Goal: Transaction & Acquisition: Purchase product/service

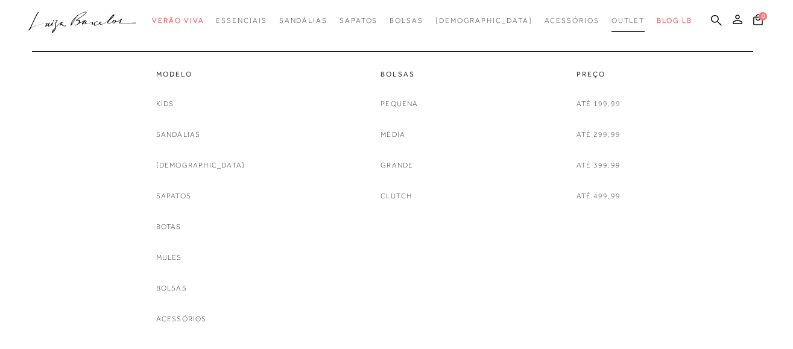
click at [612, 22] on span "Outlet" at bounding box center [629, 20] width 34 height 8
click at [612, 166] on link "Até 399,99" at bounding box center [599, 165] width 44 height 13
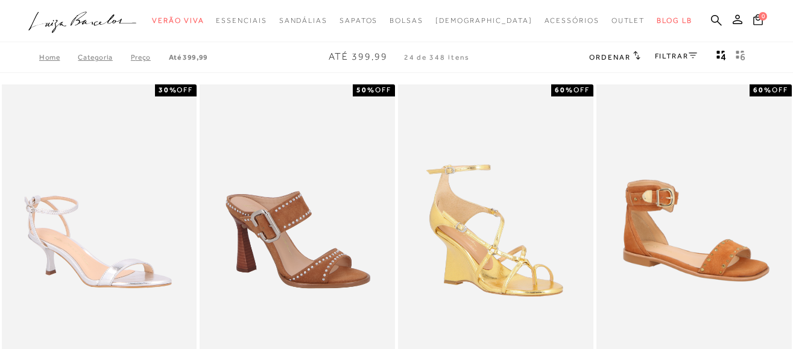
click at [695, 57] on icon at bounding box center [693, 55] width 8 height 6
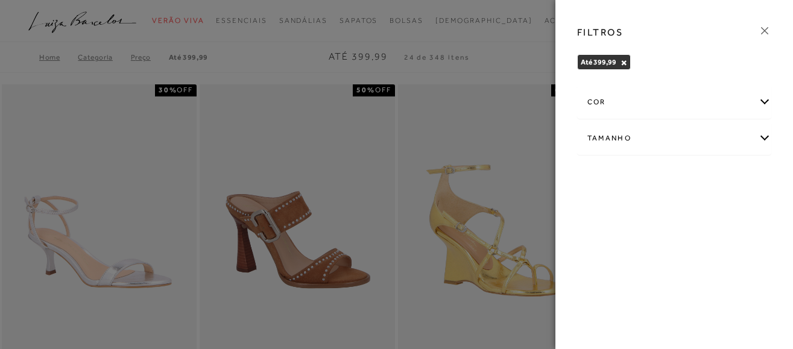
click at [761, 133] on div "Tamanho" at bounding box center [675, 138] width 194 height 32
click at [637, 180] on span "34" at bounding box center [630, 177] width 17 height 9
click at [631, 180] on input "34" at bounding box center [625, 179] width 12 height 12
checkbox input "true"
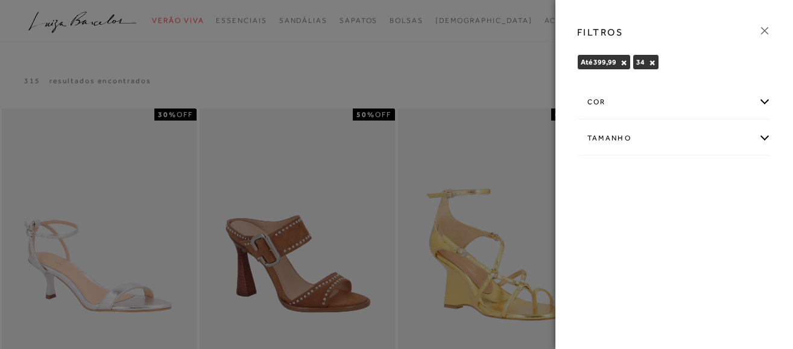
click at [512, 59] on div at bounding box center [396, 174] width 793 height 349
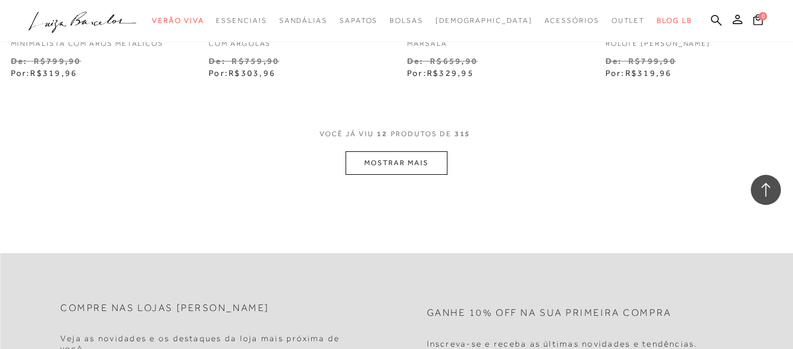
scroll to position [1207, 0]
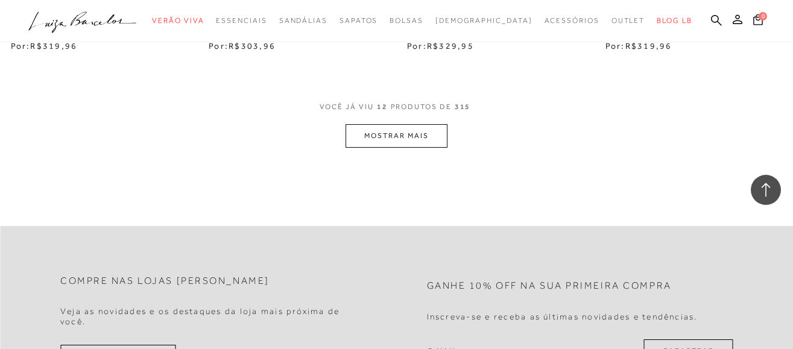
click at [365, 148] on button "MOSTRAR MAIS" at bounding box center [396, 136] width 101 height 24
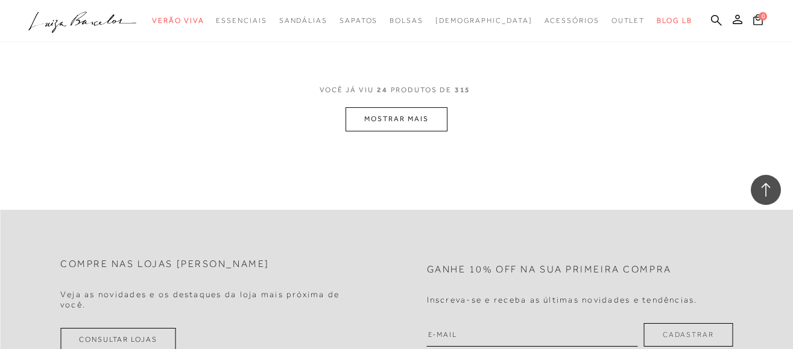
scroll to position [2413, 0]
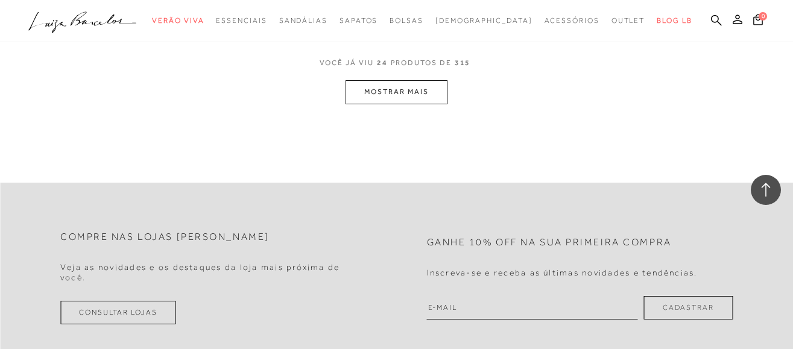
click at [418, 98] on button "MOSTRAR MAIS" at bounding box center [396, 92] width 101 height 24
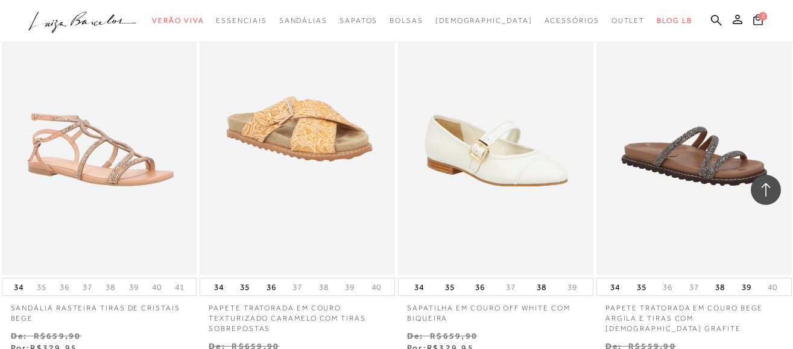
scroll to position [2896, 0]
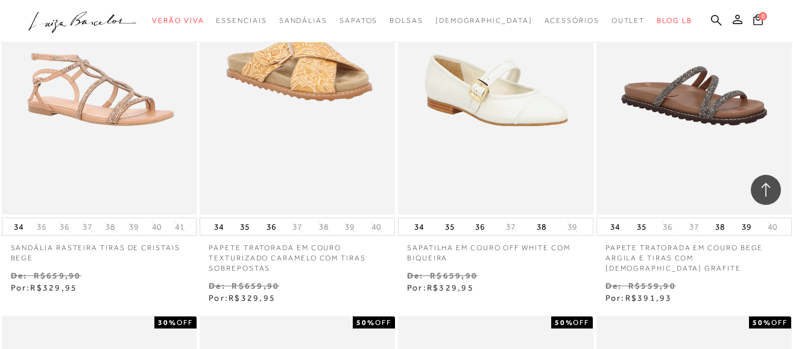
click at [120, 128] on img at bounding box center [99, 69] width 193 height 290
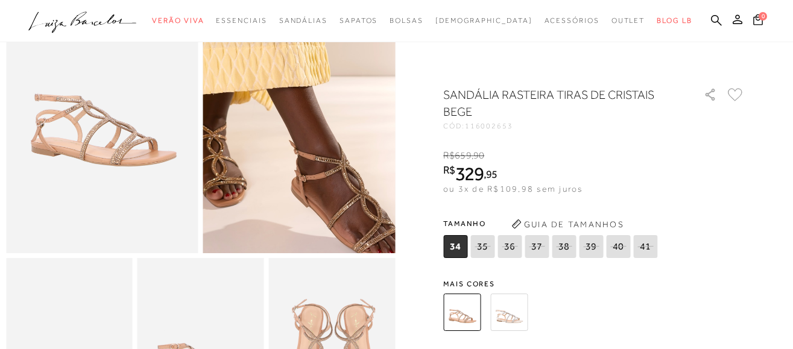
click at [363, 197] on img at bounding box center [239, 27] width 384 height 577
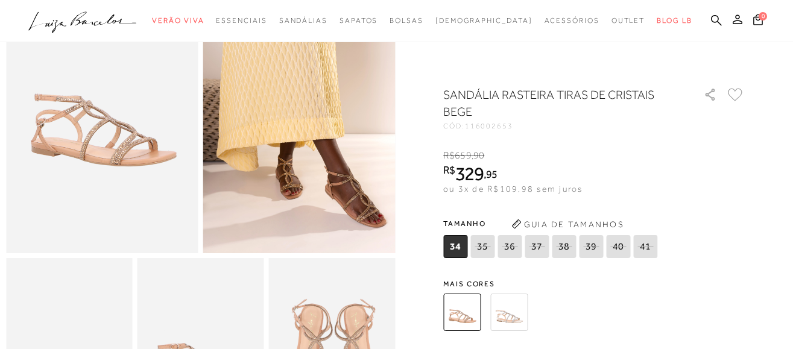
click at [136, 166] on img at bounding box center [102, 109] width 192 height 288
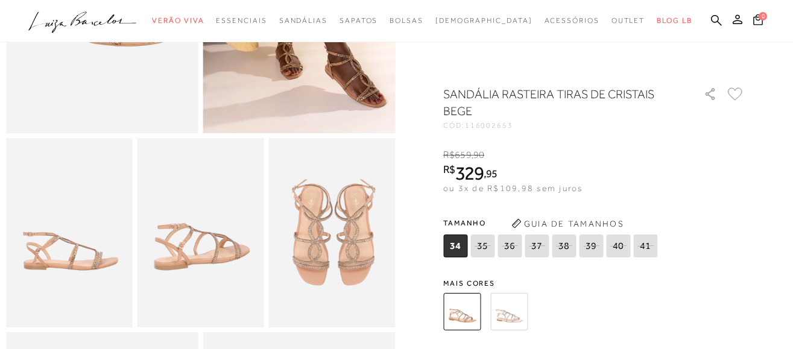
scroll to position [241, 0]
click at [372, 234] on img at bounding box center [331, 233] width 127 height 190
click at [514, 317] on img at bounding box center [509, 311] width 37 height 37
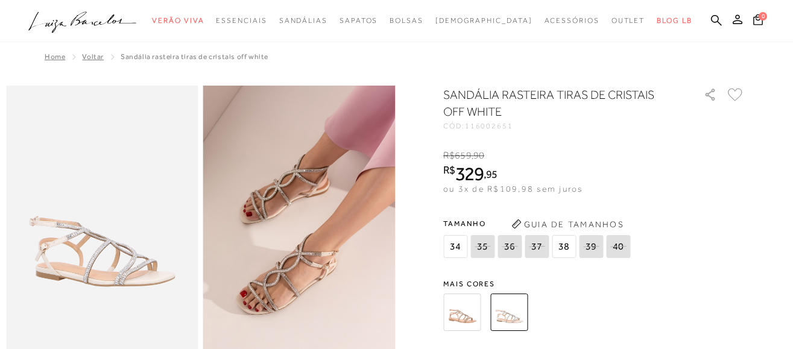
scroll to position [60, 0]
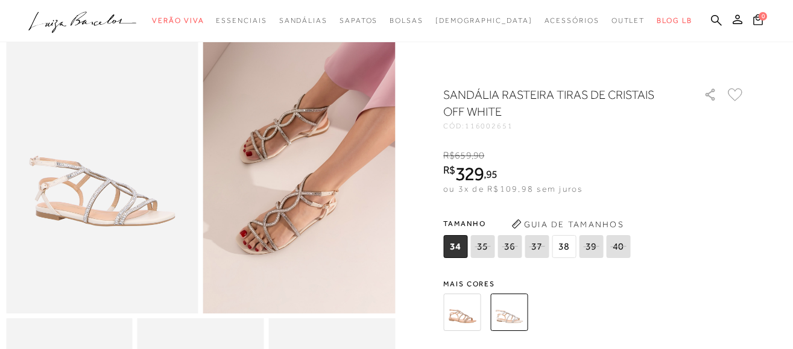
click at [468, 300] on img at bounding box center [461, 312] width 37 height 37
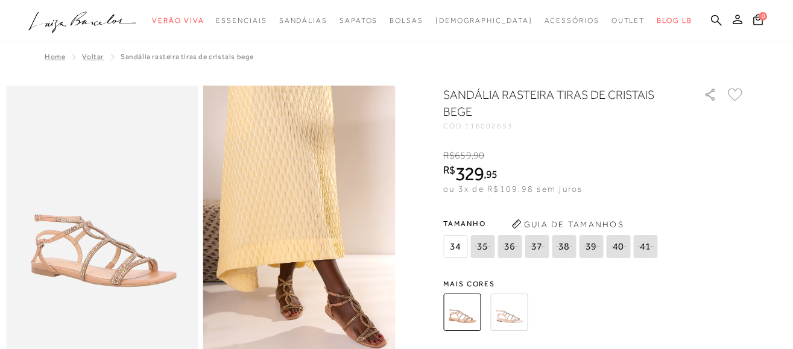
scroll to position [60, 0]
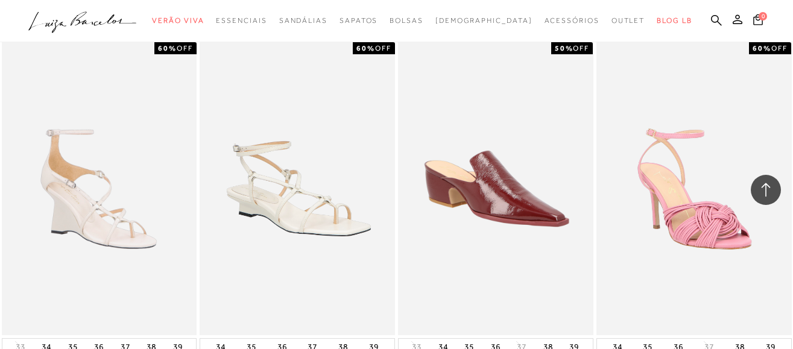
scroll to position [905, 0]
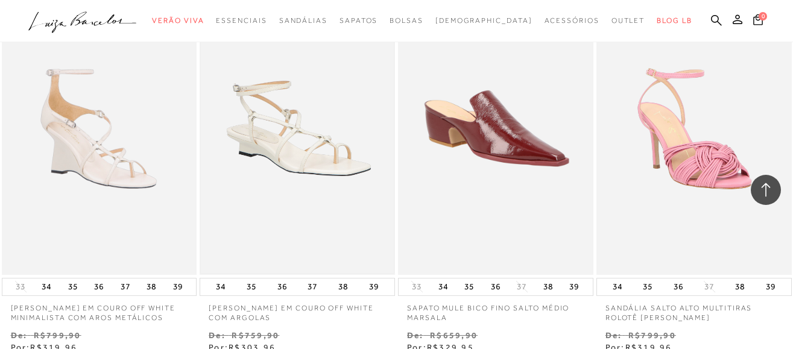
click at [287, 147] on img at bounding box center [297, 129] width 193 height 290
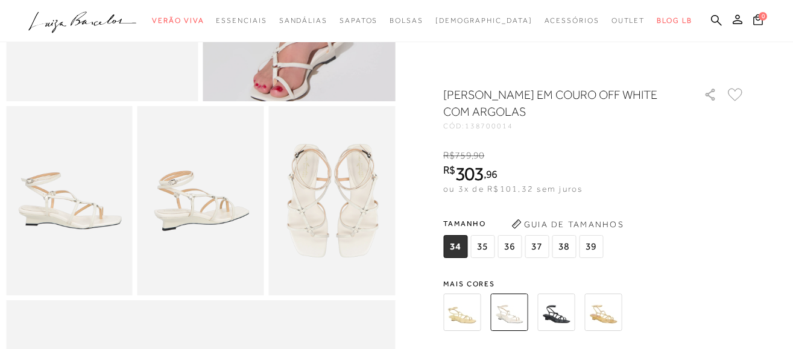
scroll to position [302, 0]
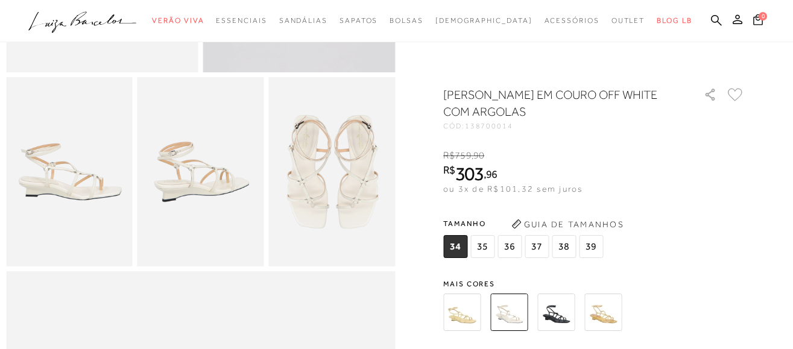
click at [565, 311] on img at bounding box center [556, 312] width 37 height 37
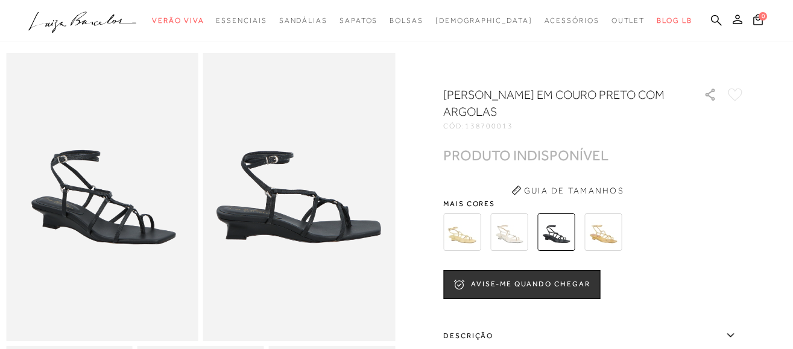
scroll to position [60, 0]
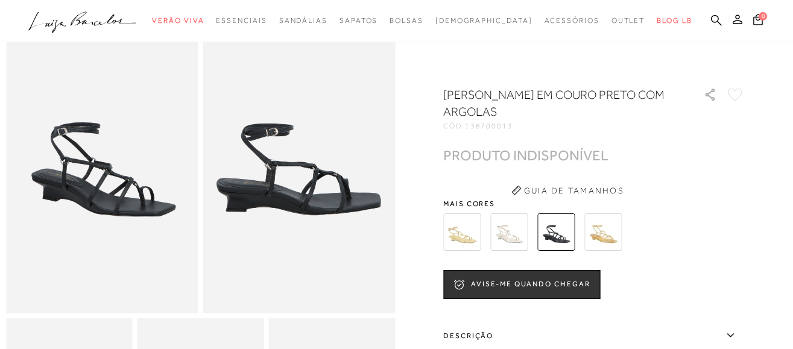
click at [596, 231] on img at bounding box center [603, 232] width 37 height 37
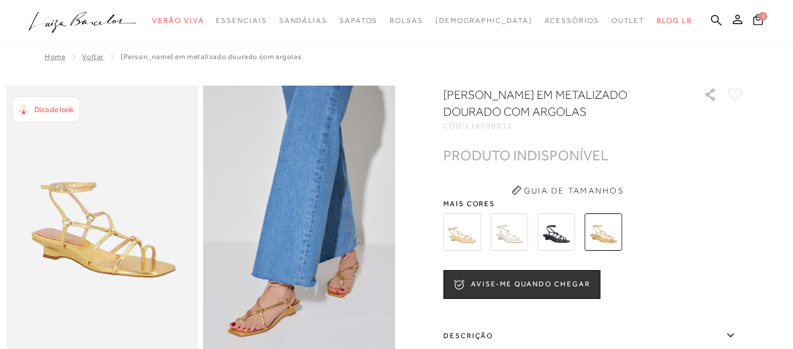
click at [510, 235] on img at bounding box center [509, 232] width 37 height 37
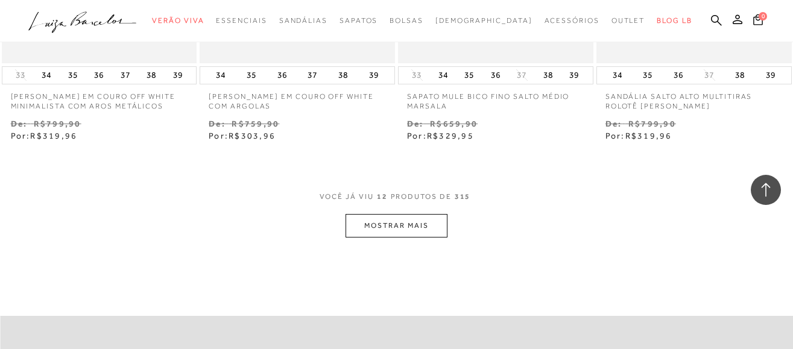
scroll to position [1146, 0]
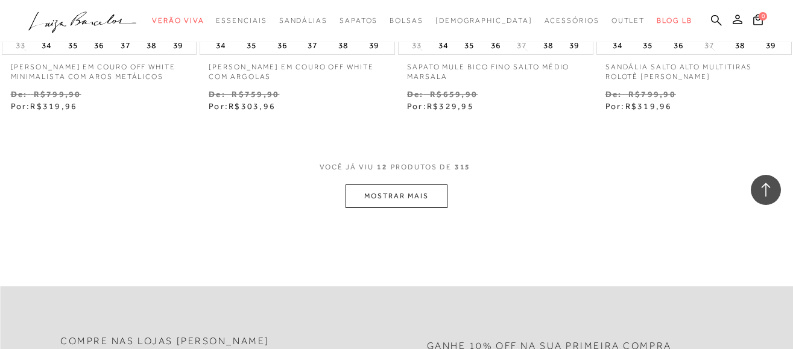
click at [379, 207] on button "MOSTRAR MAIS" at bounding box center [396, 197] width 101 height 24
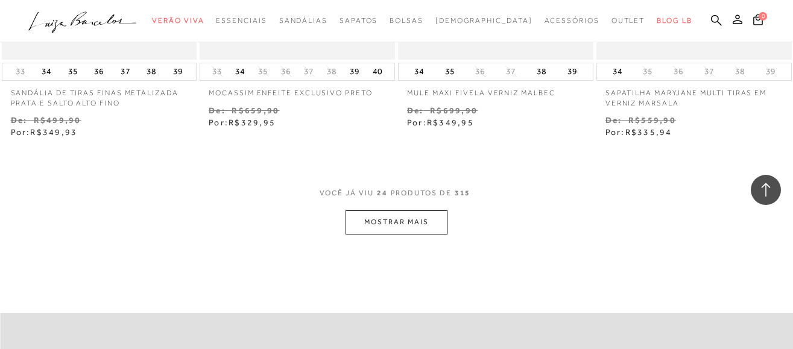
scroll to position [2293, 0]
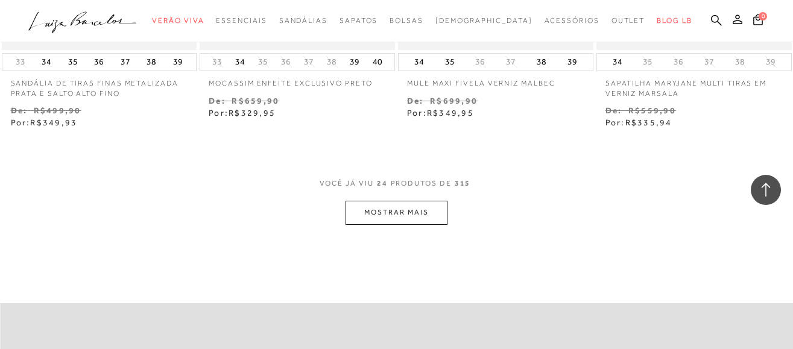
click at [402, 224] on button "MOSTRAR MAIS" at bounding box center [396, 213] width 101 height 24
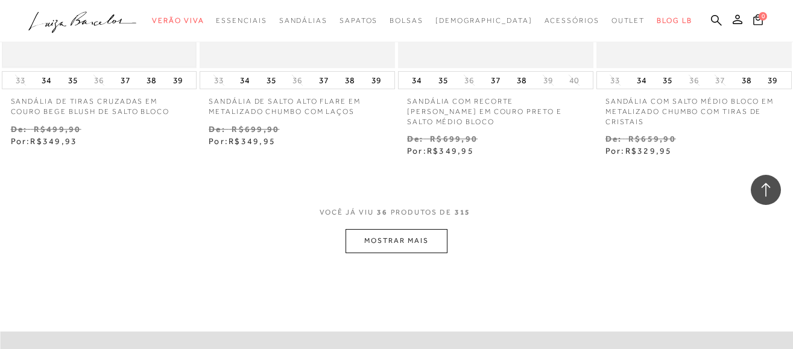
scroll to position [3439, 0]
click at [417, 247] on button "MOSTRAR MAIS" at bounding box center [396, 239] width 101 height 24
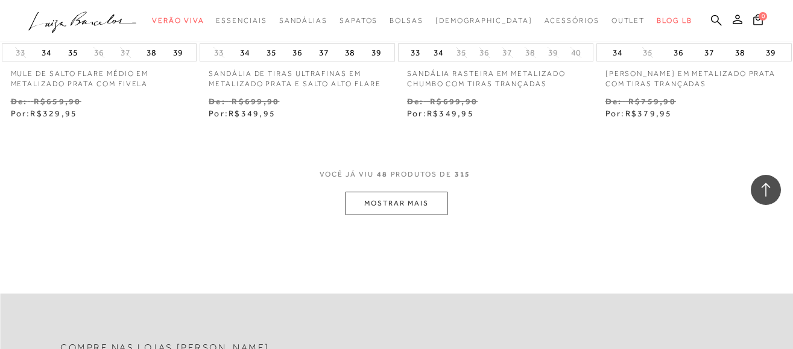
scroll to position [4646, 0]
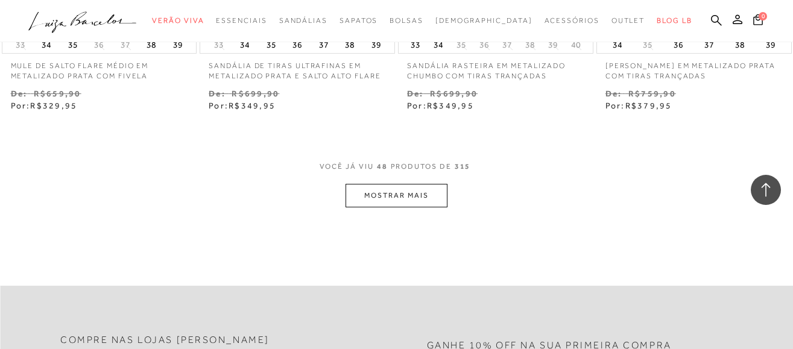
click at [407, 208] on button "MOSTRAR MAIS" at bounding box center [396, 196] width 101 height 24
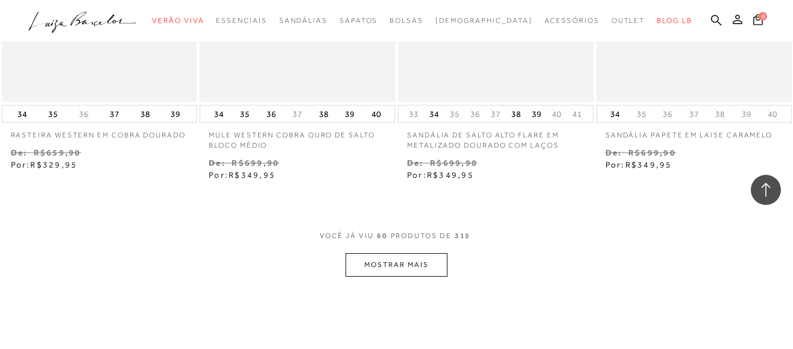
scroll to position [5792, 0]
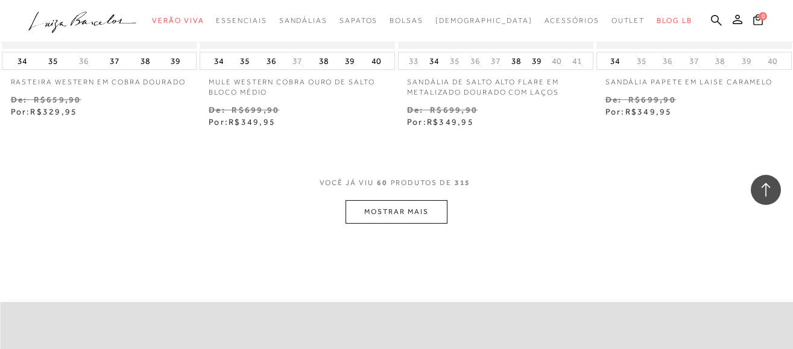
click at [407, 221] on button "MOSTRAR MAIS" at bounding box center [396, 212] width 101 height 24
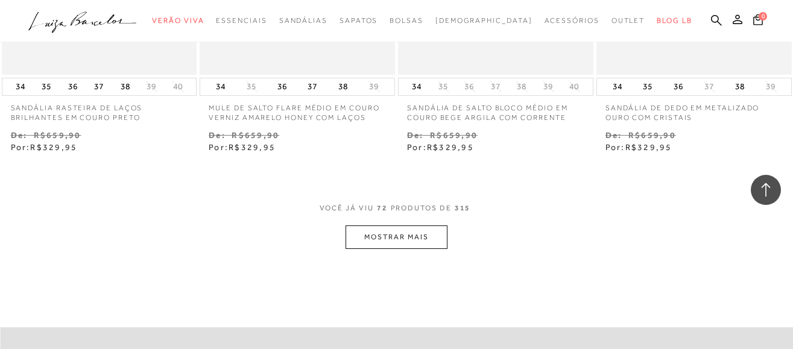
scroll to position [6939, 0]
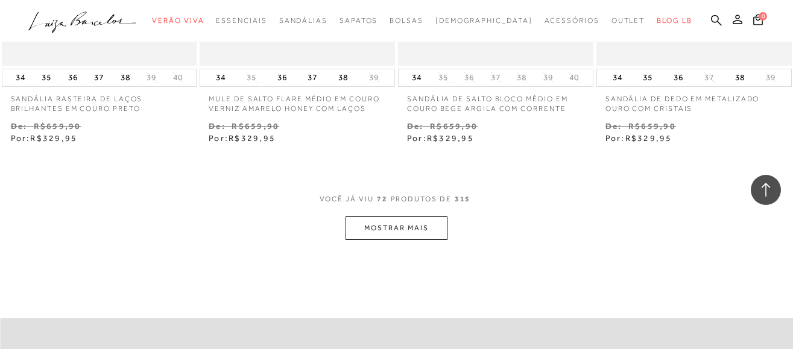
click at [407, 240] on button "MOSTRAR MAIS" at bounding box center [396, 229] width 101 height 24
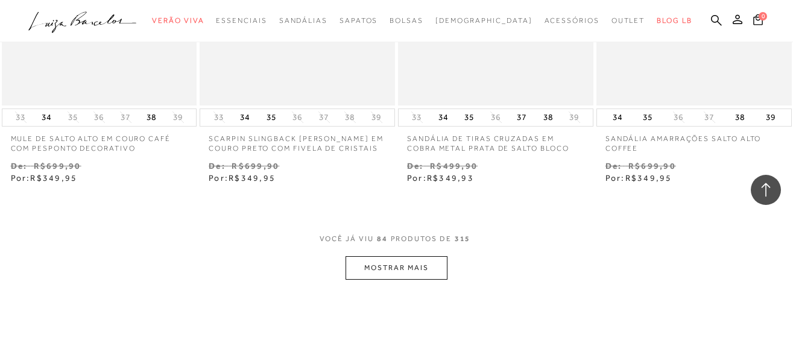
scroll to position [8085, 0]
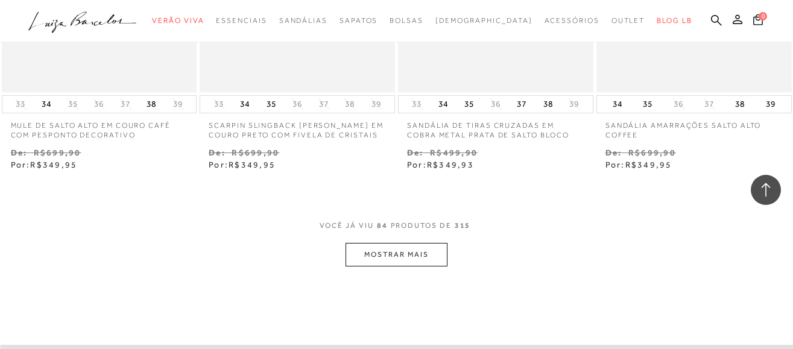
click at [401, 265] on button "MOSTRAR MAIS" at bounding box center [396, 255] width 101 height 24
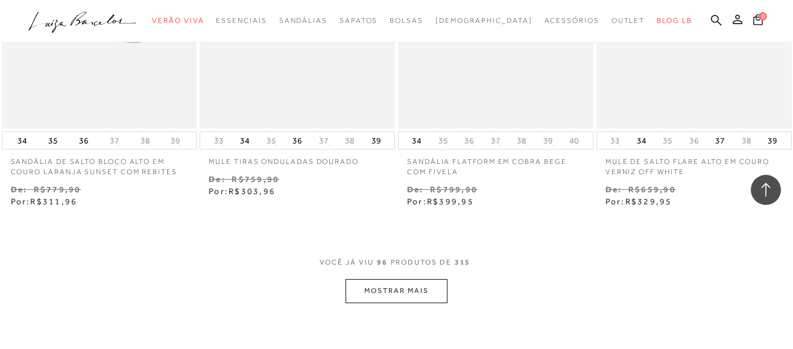
scroll to position [9231, 0]
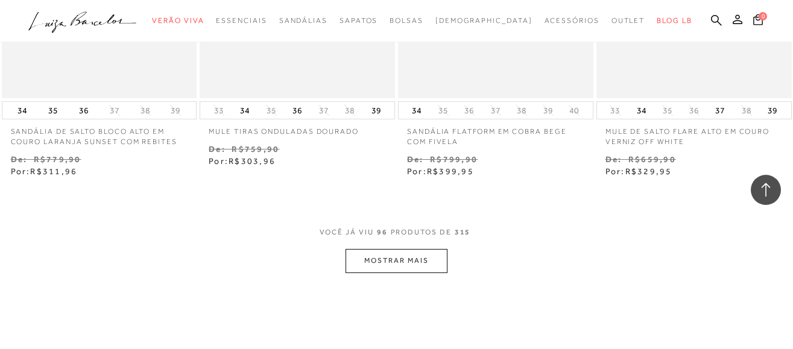
click at [401, 273] on button "MOSTRAR MAIS" at bounding box center [396, 261] width 101 height 24
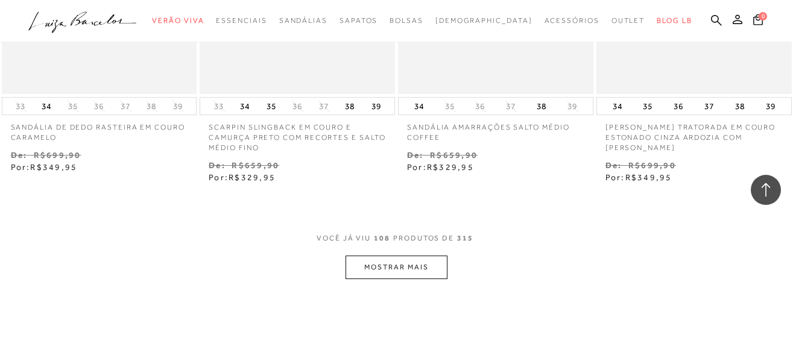
scroll to position [10438, 0]
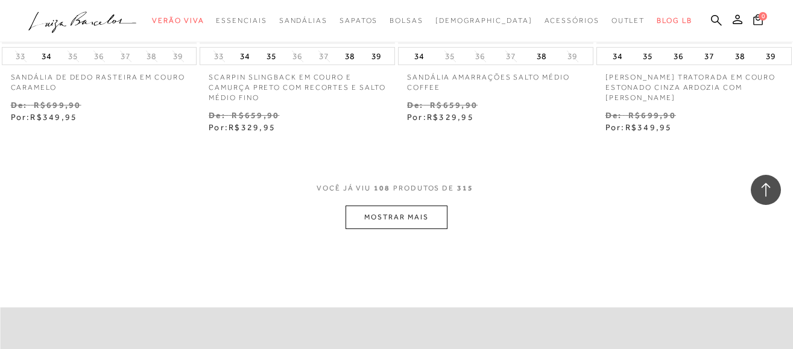
click at [408, 225] on button "MOSTRAR MAIS" at bounding box center [396, 218] width 101 height 24
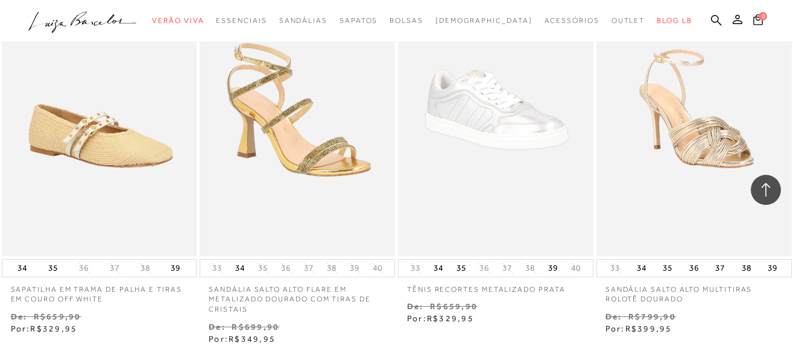
scroll to position [11584, 0]
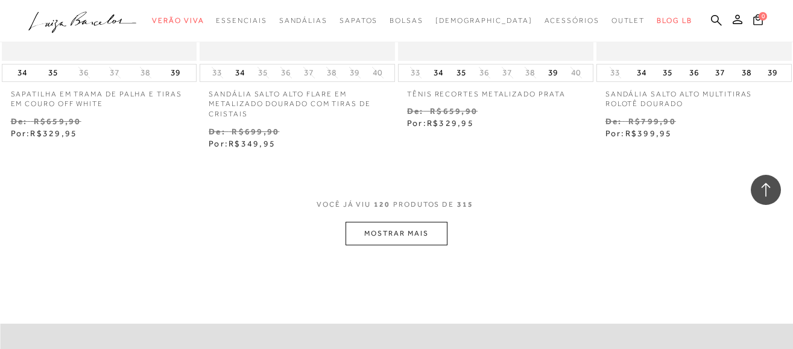
click at [407, 244] on button "MOSTRAR MAIS" at bounding box center [396, 234] width 101 height 24
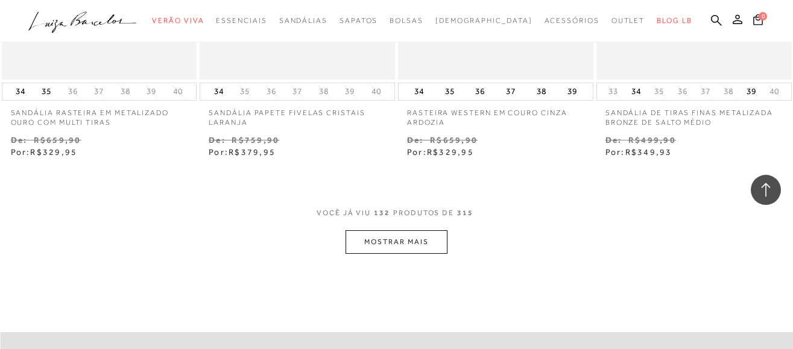
scroll to position [12791, 0]
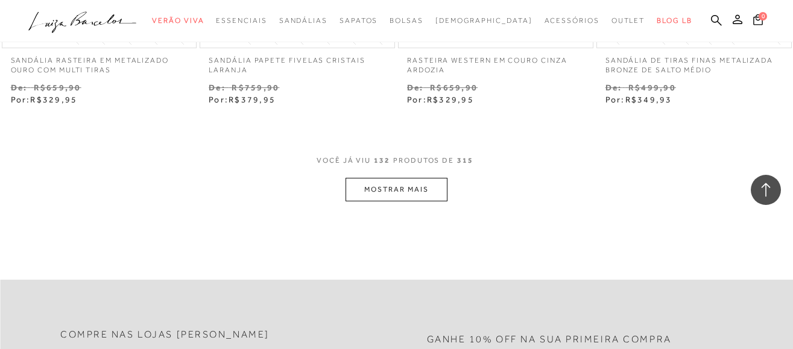
click at [411, 201] on button "MOSTRAR MAIS" at bounding box center [396, 190] width 101 height 24
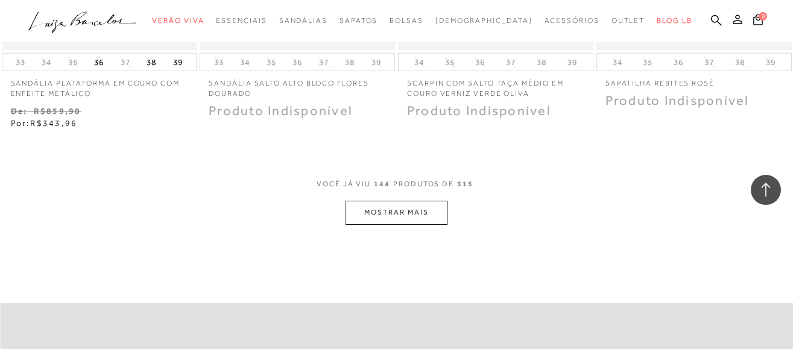
scroll to position [13937, 0]
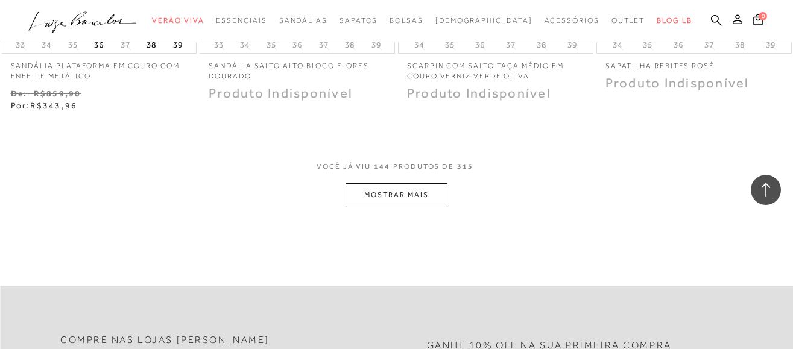
click at [416, 201] on button "MOSTRAR MAIS" at bounding box center [396, 195] width 101 height 24
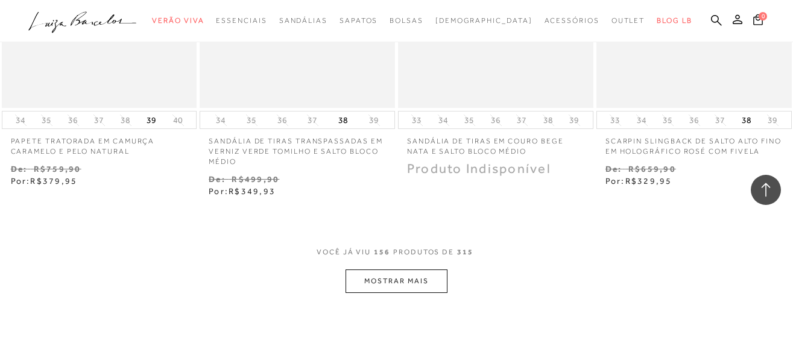
scroll to position [15024, 0]
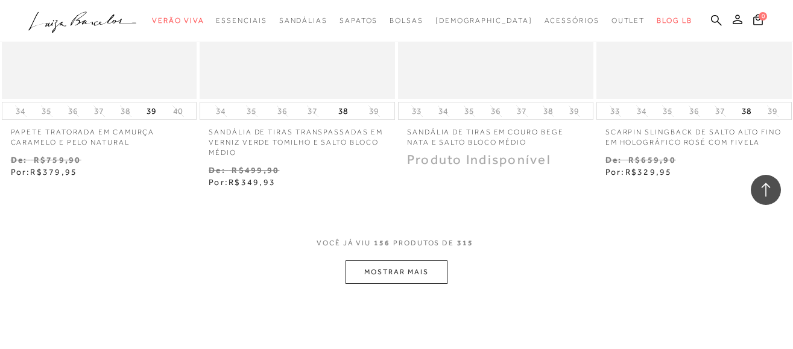
click at [411, 284] on button "MOSTRAR MAIS" at bounding box center [396, 273] width 101 height 24
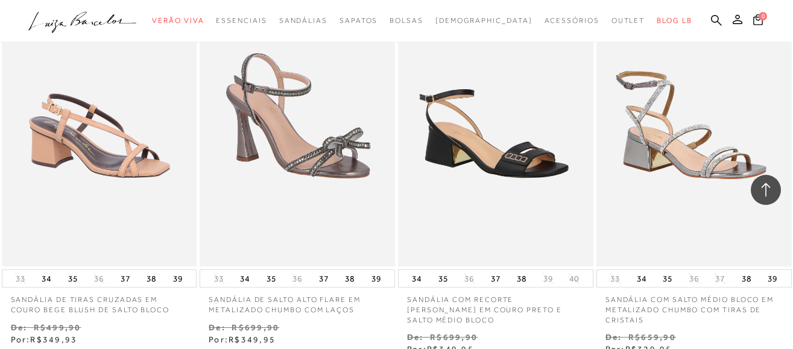
scroll to position [3258, 0]
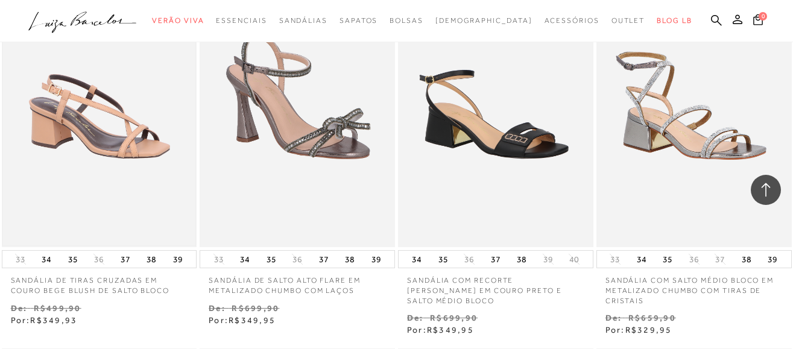
click at [133, 154] on img at bounding box center [99, 101] width 193 height 290
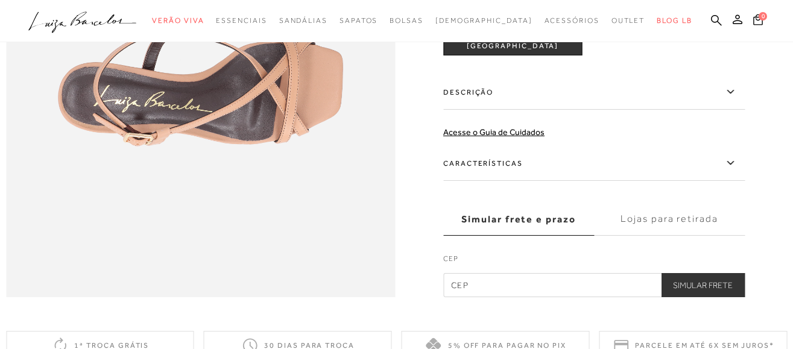
scroll to position [845, 0]
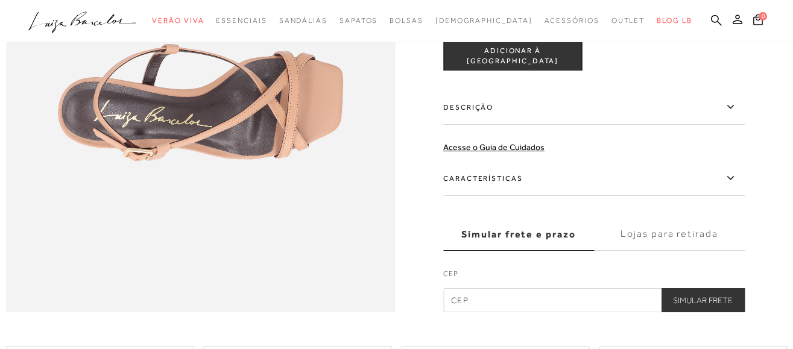
click at [475, 196] on label "Características" at bounding box center [594, 178] width 302 height 35
click at [0, 0] on input "Características" at bounding box center [0, 0] width 0 height 0
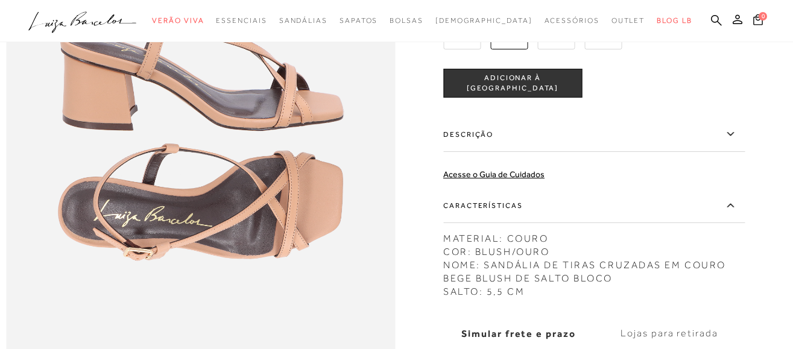
scroll to position [724, 0]
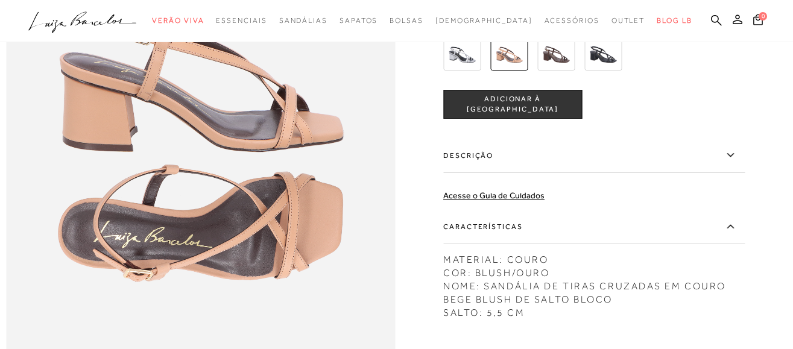
click at [461, 173] on label "Descrição" at bounding box center [594, 155] width 302 height 35
click at [0, 0] on input "Descrição" at bounding box center [0, 0] width 0 height 0
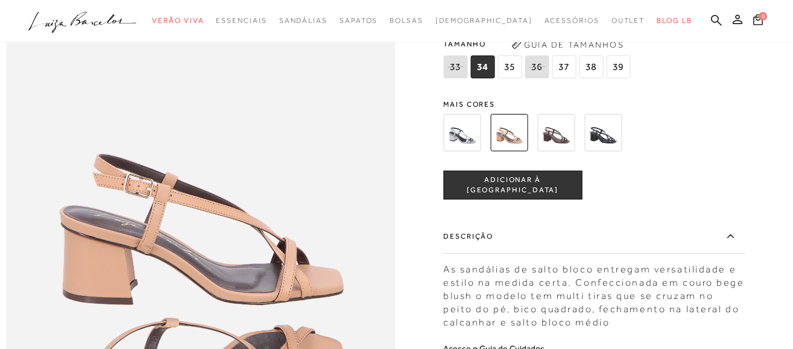
scroll to position [543, 0]
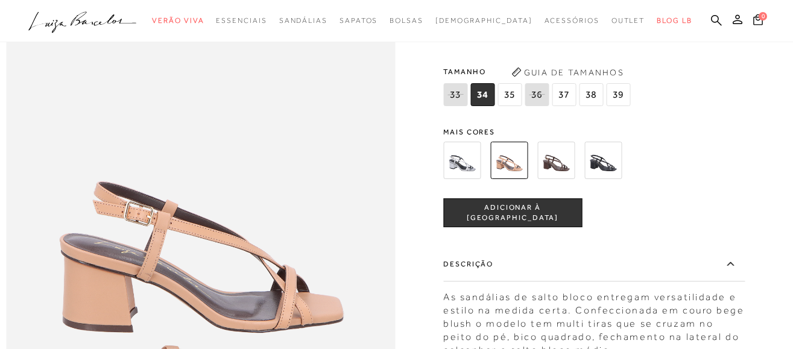
click at [568, 179] on img at bounding box center [556, 160] width 37 height 37
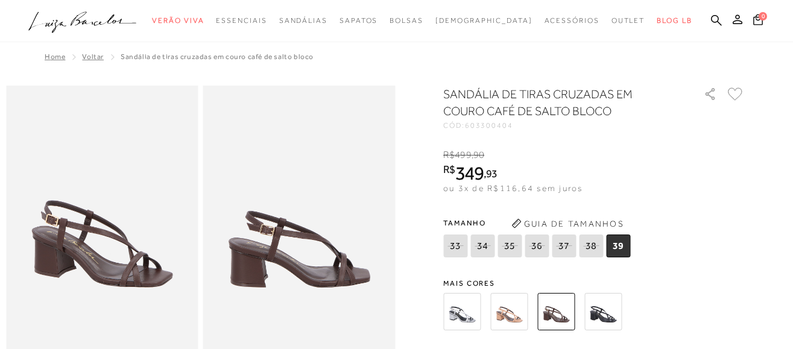
scroll to position [60, 0]
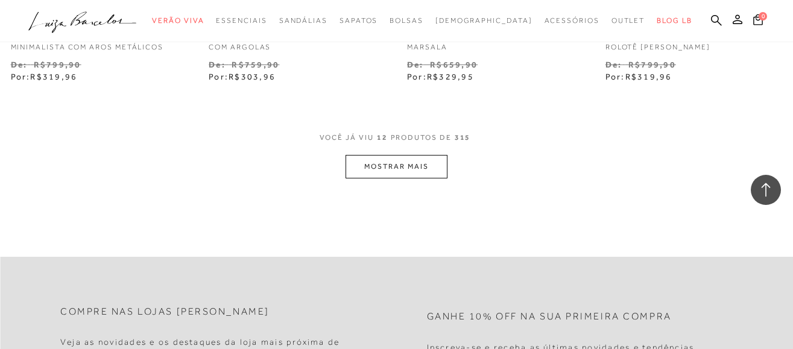
scroll to position [1146, 0]
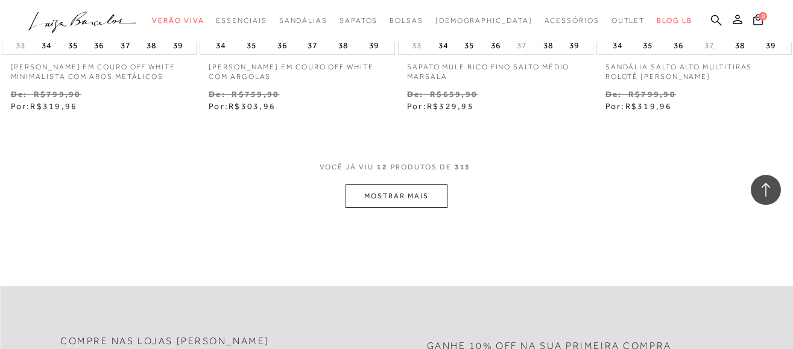
click at [410, 208] on button "MOSTRAR MAIS" at bounding box center [396, 197] width 101 height 24
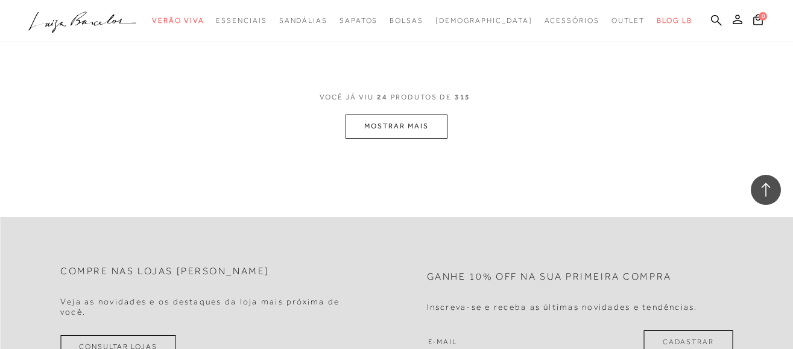
scroll to position [2413, 0]
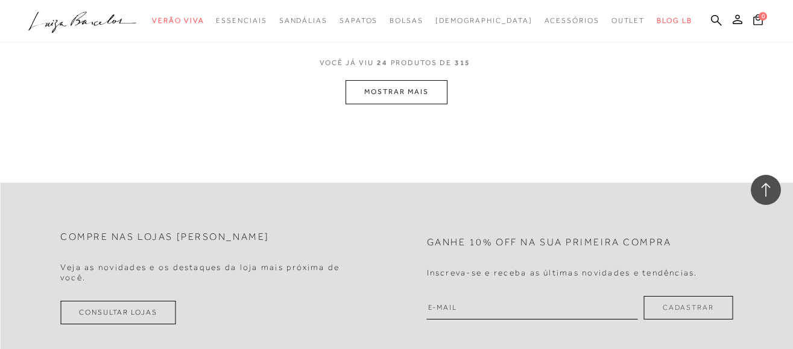
click at [410, 104] on button "MOSTRAR MAIS" at bounding box center [396, 92] width 101 height 24
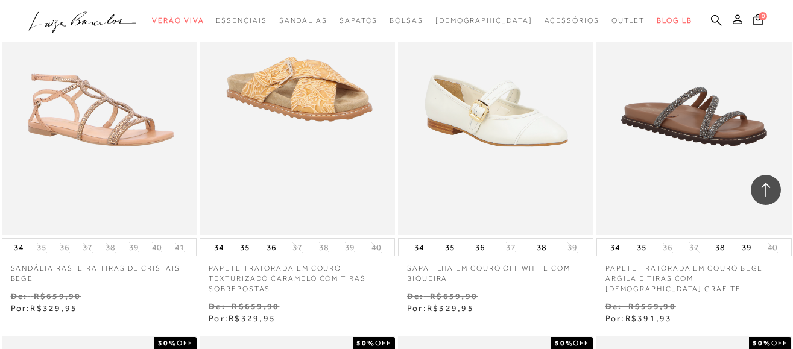
scroll to position [2896, 0]
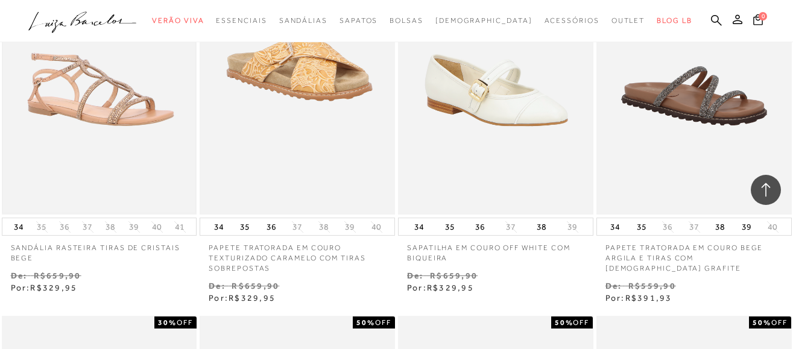
click at [100, 125] on img at bounding box center [99, 69] width 193 height 290
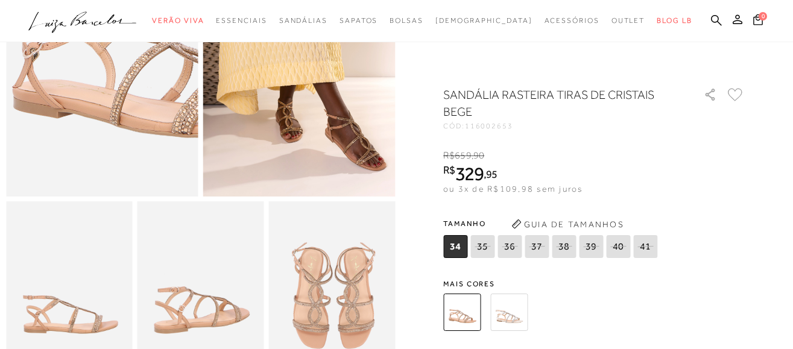
scroll to position [241, 0]
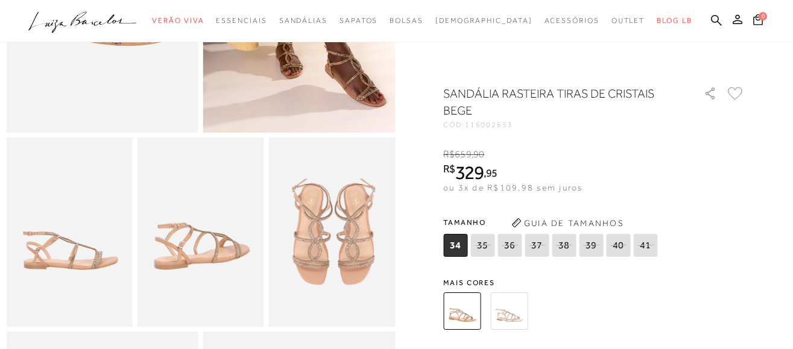
click at [189, 270] on img at bounding box center [201, 233] width 127 height 190
click at [60, 273] on img at bounding box center [69, 233] width 127 height 190
click at [334, 262] on img at bounding box center [331, 233] width 127 height 190
click at [178, 263] on img at bounding box center [201, 233] width 127 height 190
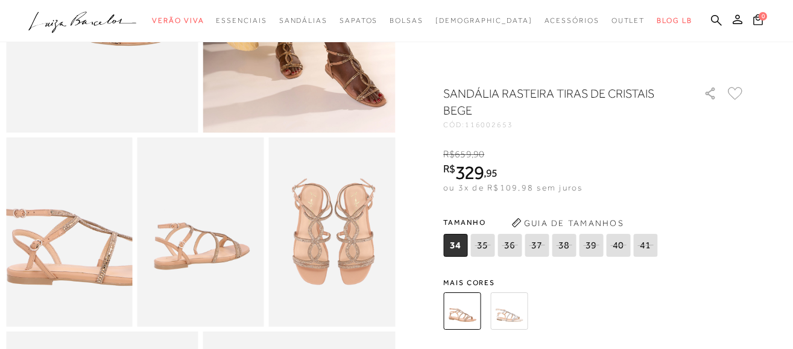
click at [37, 264] on img at bounding box center [98, 210] width 253 height 380
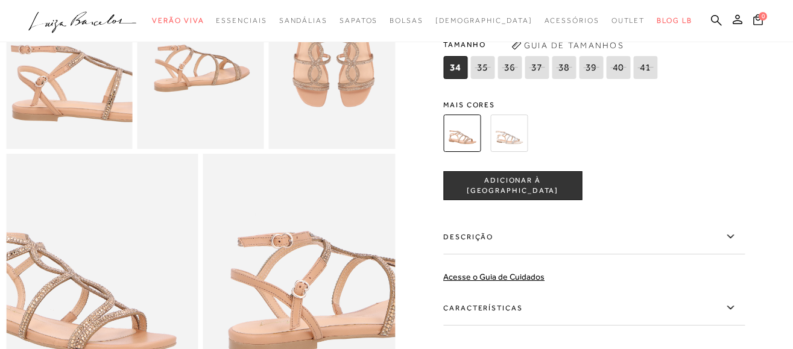
scroll to position [483, 0]
